Goal: Information Seeking & Learning: Understand process/instructions

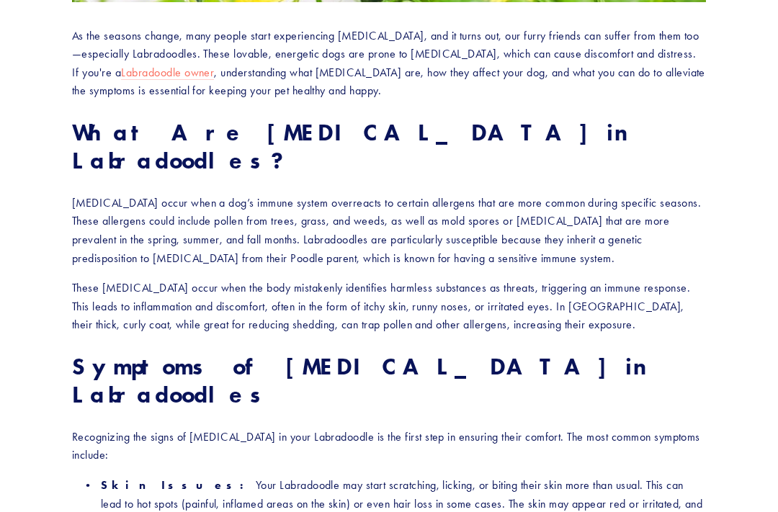
scroll to position [564, 0]
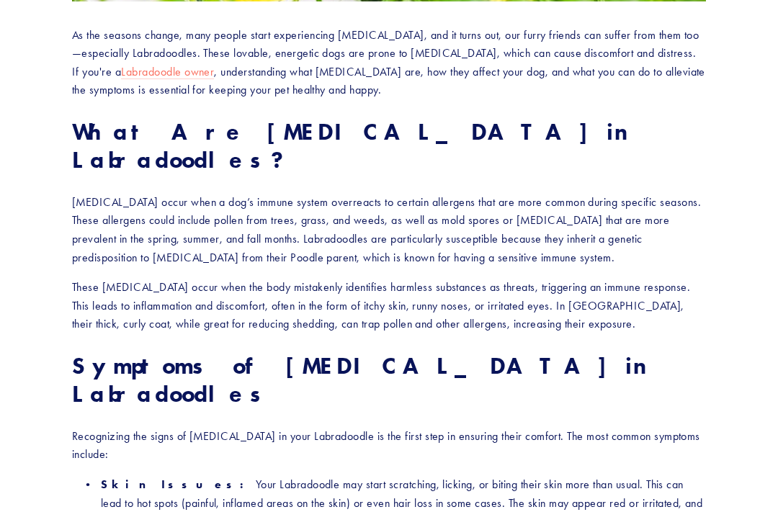
click at [648, 278] on p "These allergies occur when the body mistakenly identifies harmless substances a…" at bounding box center [389, 305] width 634 height 55
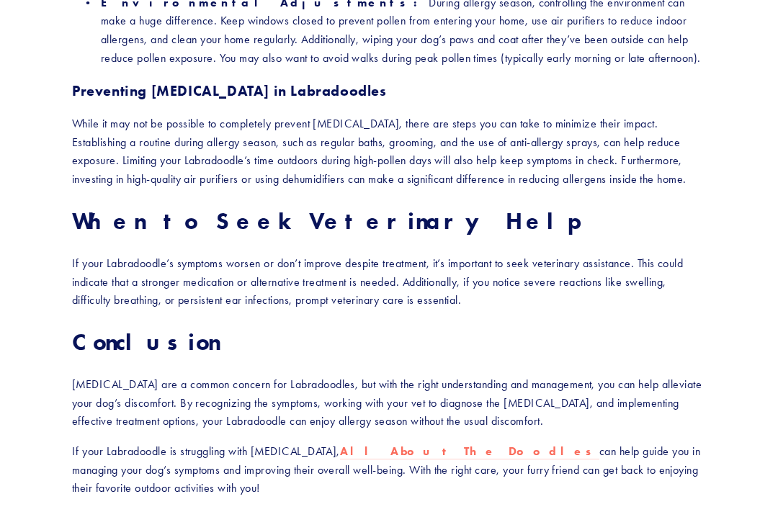
scroll to position [2079, 0]
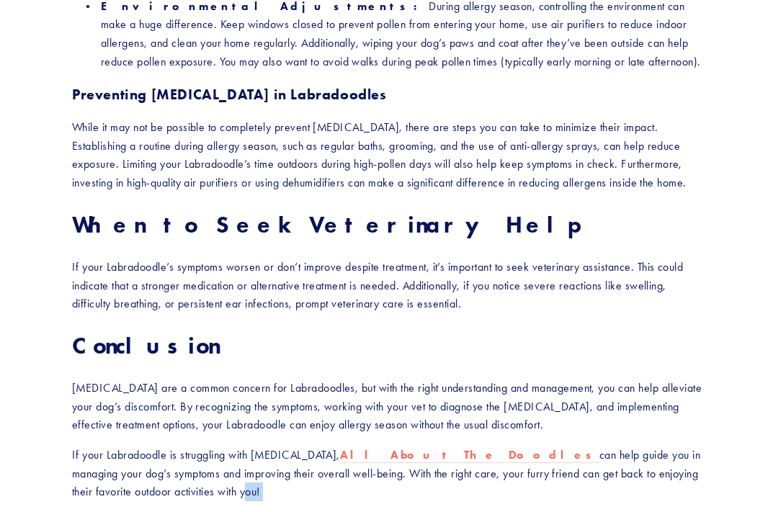
click at [402, 448] on strong "All About The Doodles" at bounding box center [469, 455] width 259 height 14
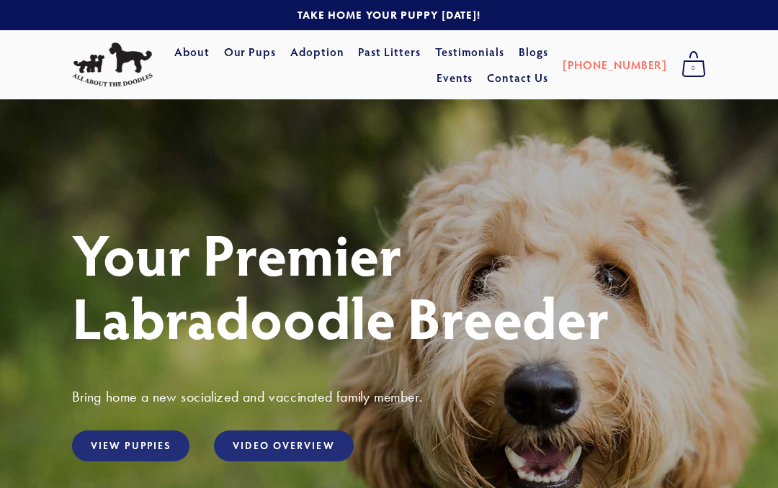
click at [344, 50] on link "Adoption" at bounding box center [317, 52] width 54 height 26
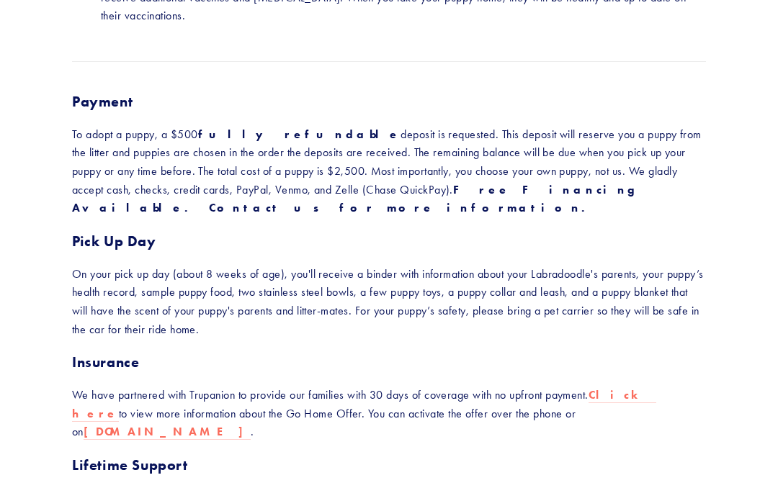
scroll to position [428, 0]
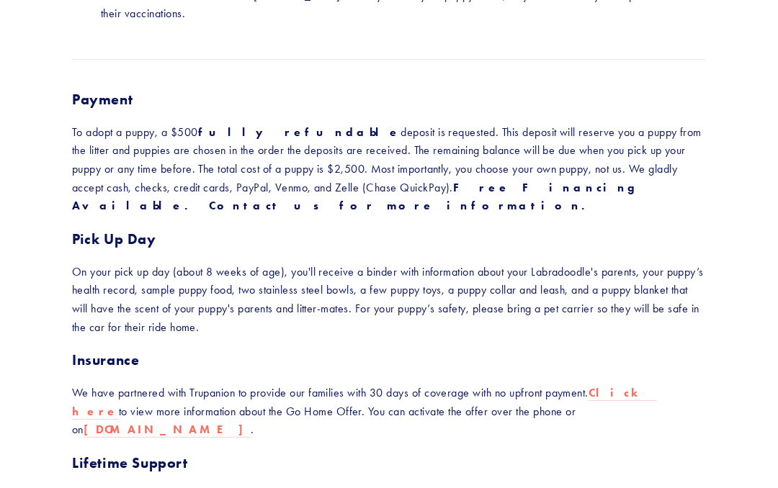
click at [634, 387] on strong "Click here" at bounding box center [364, 403] width 584 height 32
